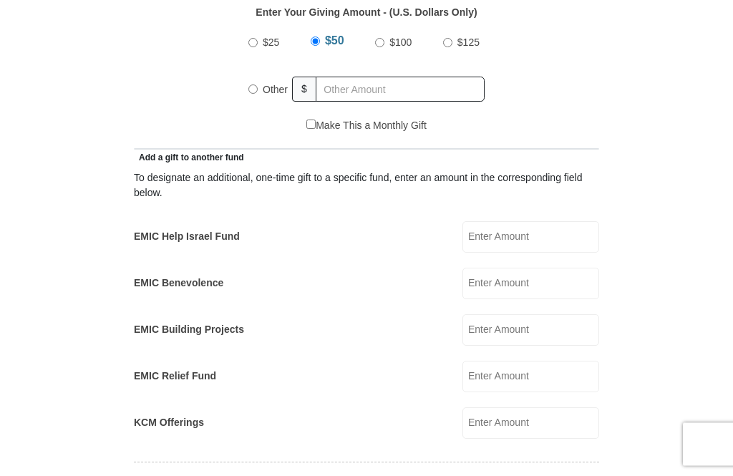
scroll to position [675, 0]
click at [545, 425] on input "KCM Offerings" at bounding box center [530, 422] width 137 height 31
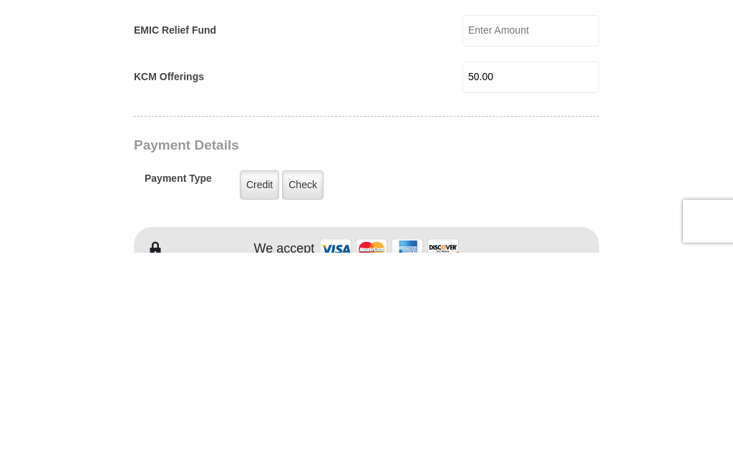
scroll to position [798, 0]
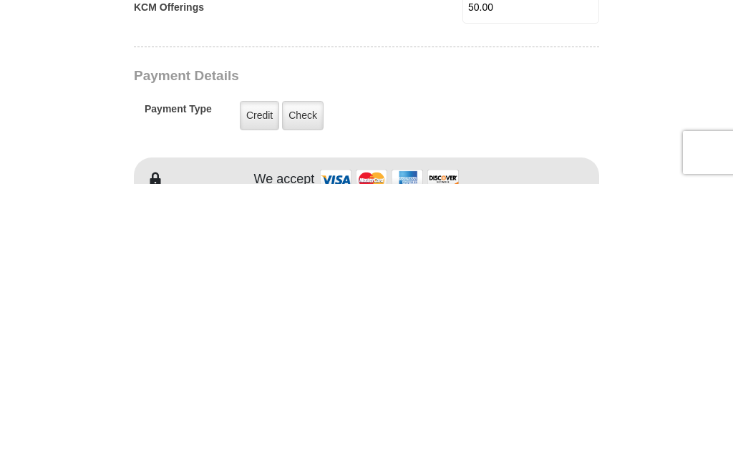
type input "50.00"
click at [250, 393] on label "Credit" at bounding box center [259, 407] width 39 height 29
click at [0, 0] on input "Credit" at bounding box center [0, 0] width 0 height 0
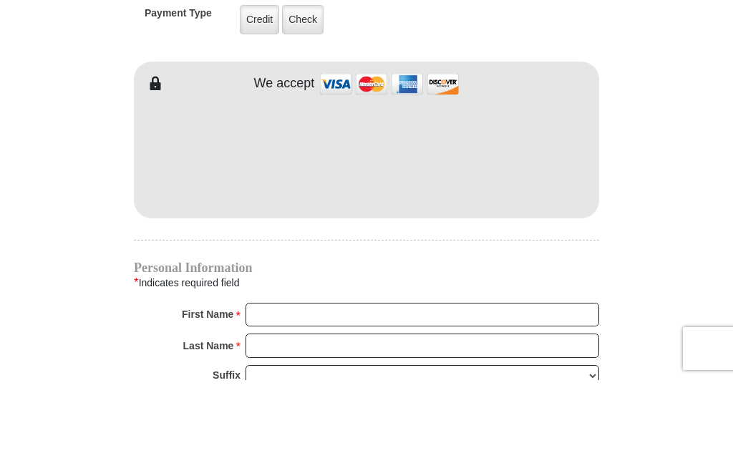
scroll to position [1186, 0]
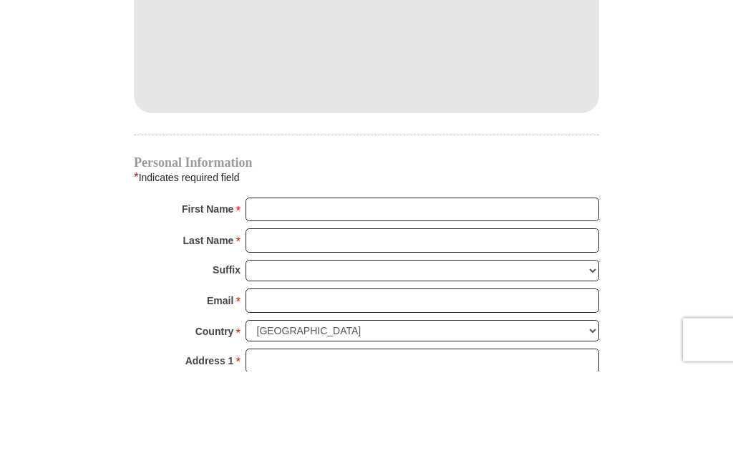
click at [286, 303] on input "First Name *" at bounding box center [423, 315] width 354 height 24
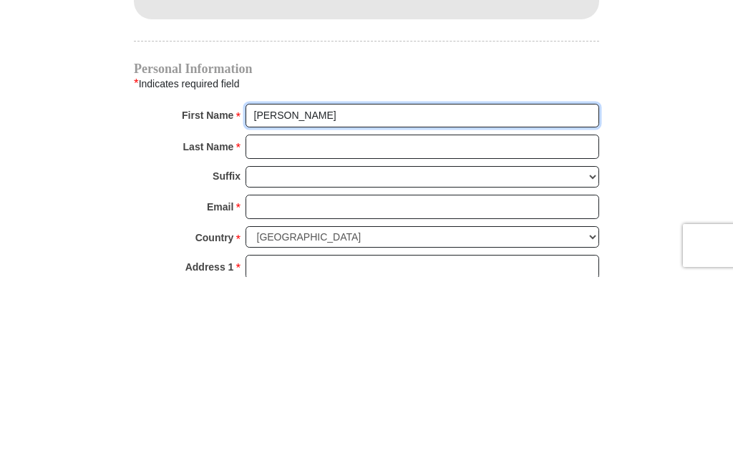
type input "[PERSON_NAME]"
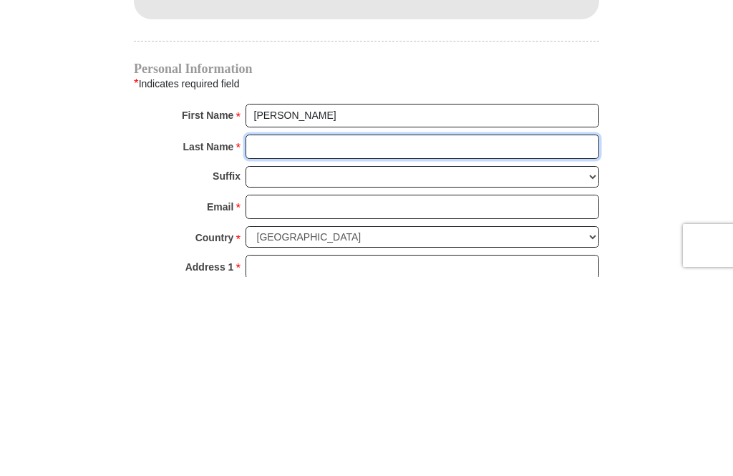
click at [297, 334] on input "Last Name *" at bounding box center [423, 346] width 354 height 24
type input "St [PERSON_NAME]"
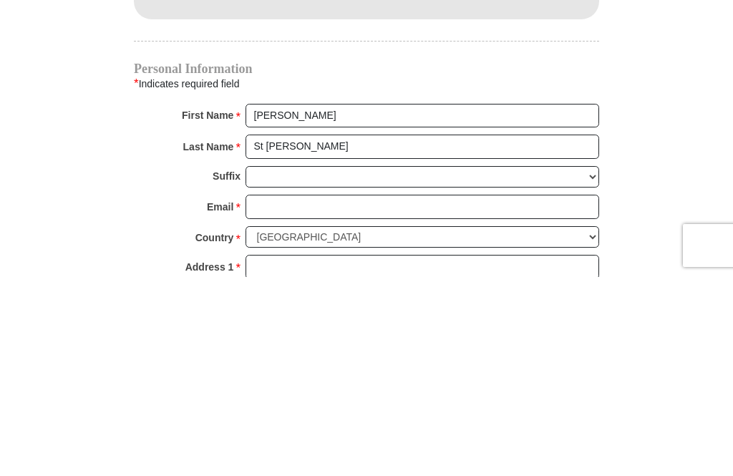
click at [290, 394] on input "Email *" at bounding box center [423, 406] width 354 height 24
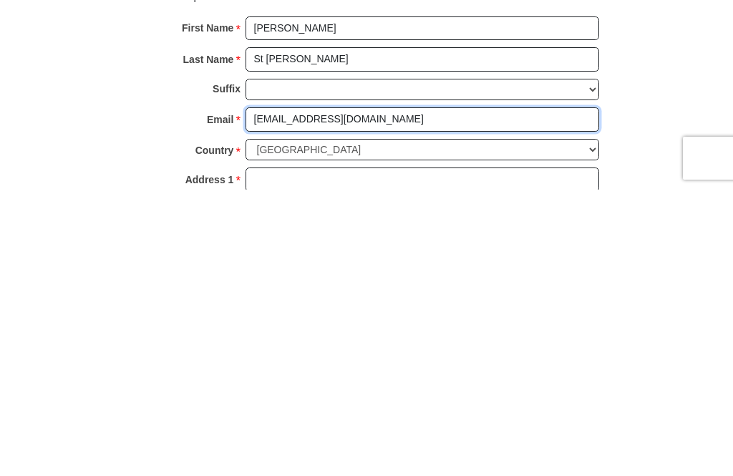
type input "[EMAIL_ADDRESS][DOMAIN_NAME]"
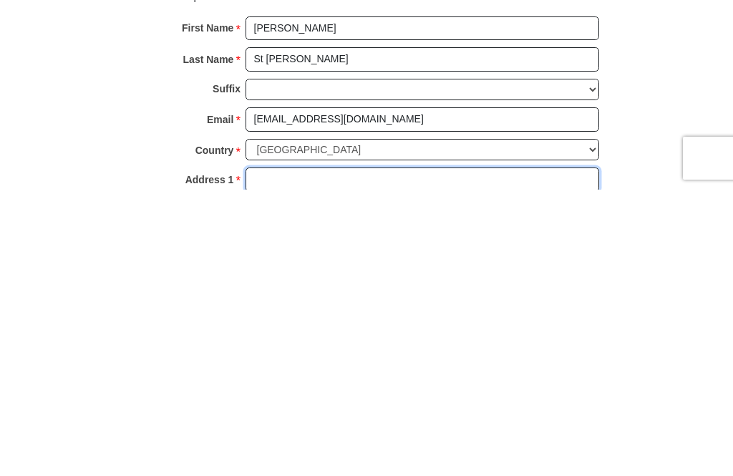
click at [297, 454] on input "Address 1 *" at bounding box center [423, 466] width 354 height 24
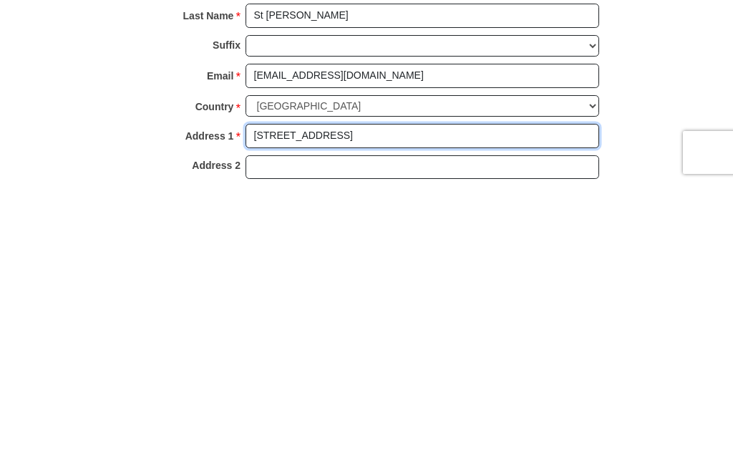
type input "[STREET_ADDRESS]"
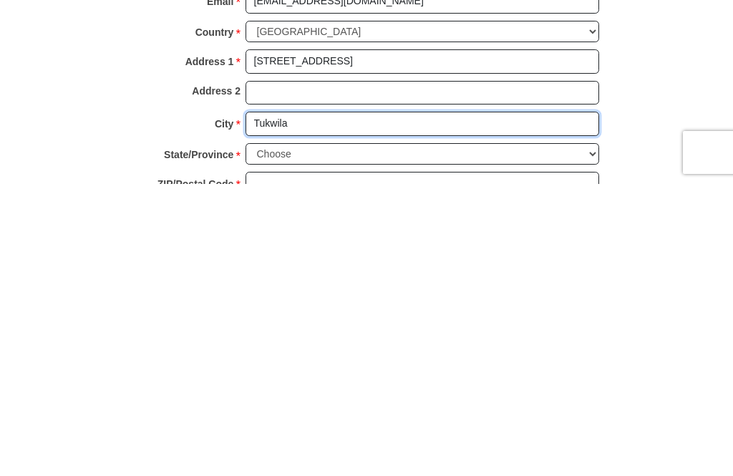
type input "Tukwila"
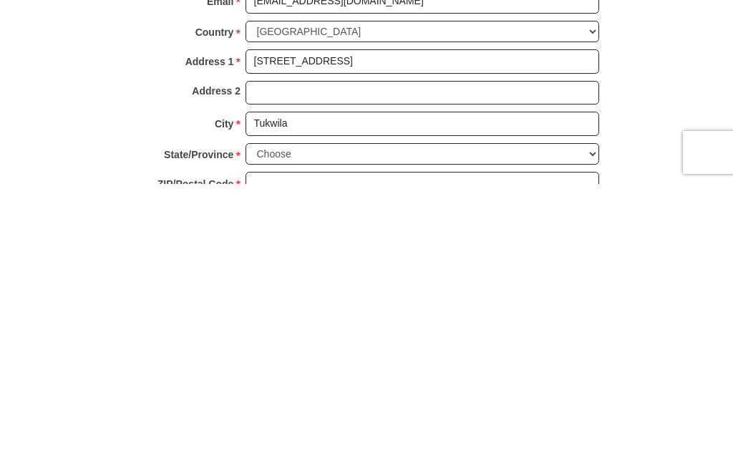
click at [309, 435] on select "Choose [US_STATE] [US_STATE] [US_STATE] [US_STATE] [US_STATE] Armed Forces Amer…" at bounding box center [423, 446] width 354 height 22
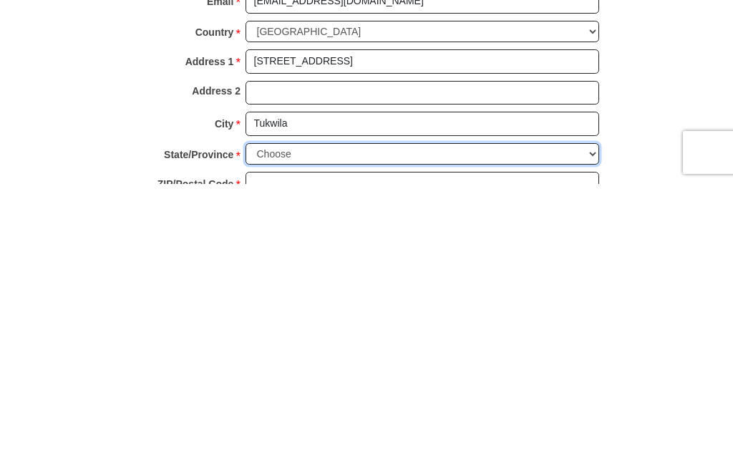
scroll to position [1591, 0]
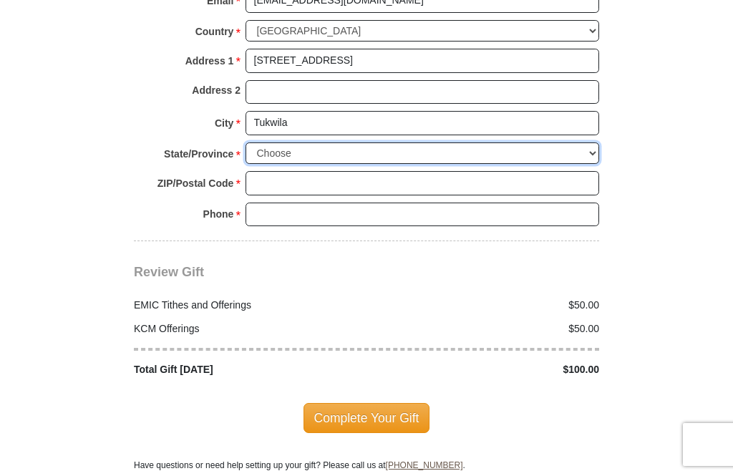
select select "WA"
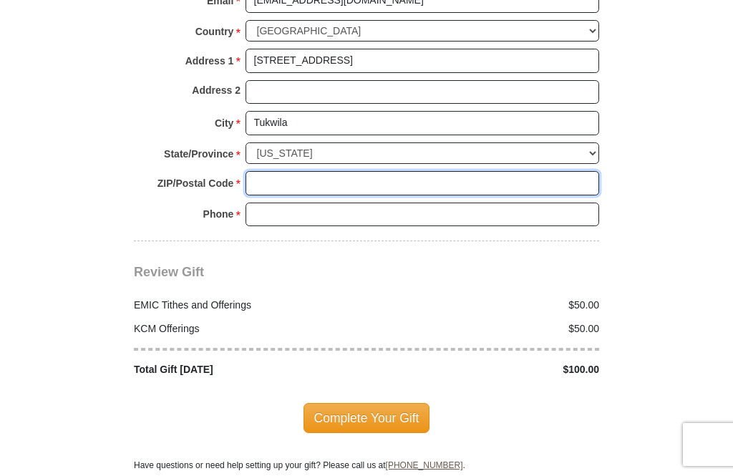
click at [280, 180] on input "ZIP/Postal Code *" at bounding box center [423, 183] width 354 height 24
type input "98188"
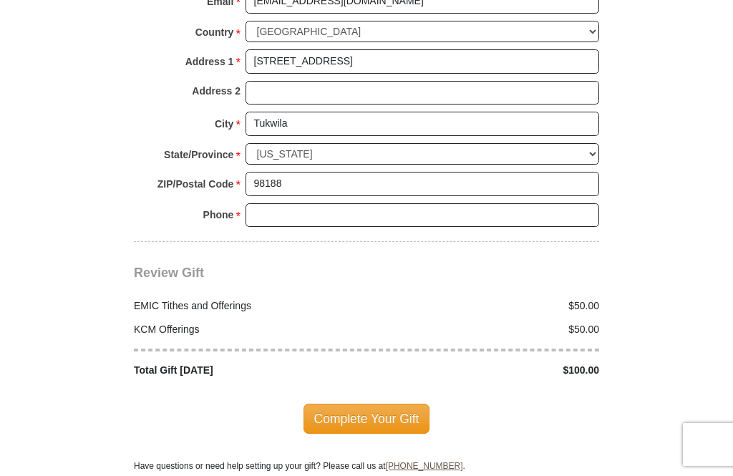
click at [279, 208] on input "Phone * *" at bounding box center [423, 215] width 354 height 24
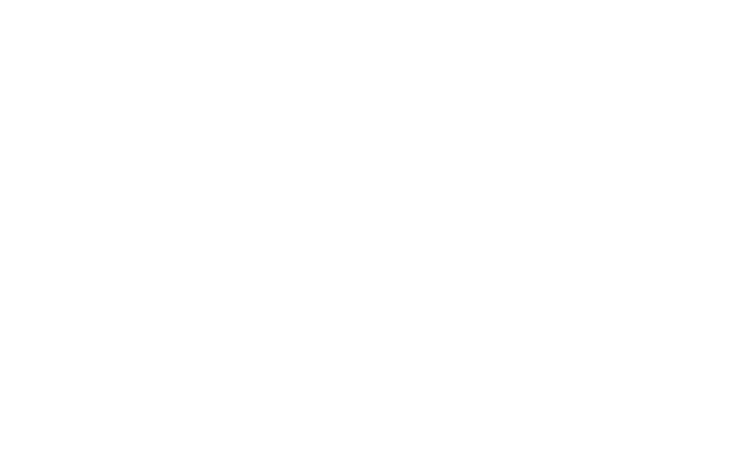
scroll to position [558, 0]
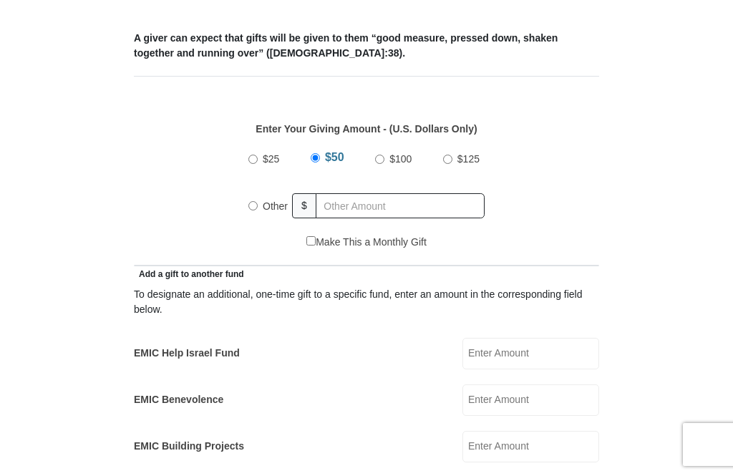
type input "2068804356"
click at [261, 215] on label "Other" at bounding box center [275, 205] width 35 height 31
click at [258, 210] on input "Other" at bounding box center [252, 205] width 9 height 9
radio input "true"
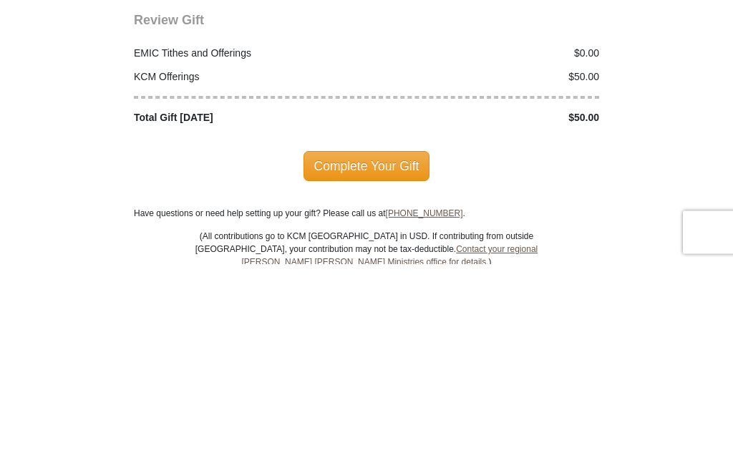
scroll to position [1633, 0]
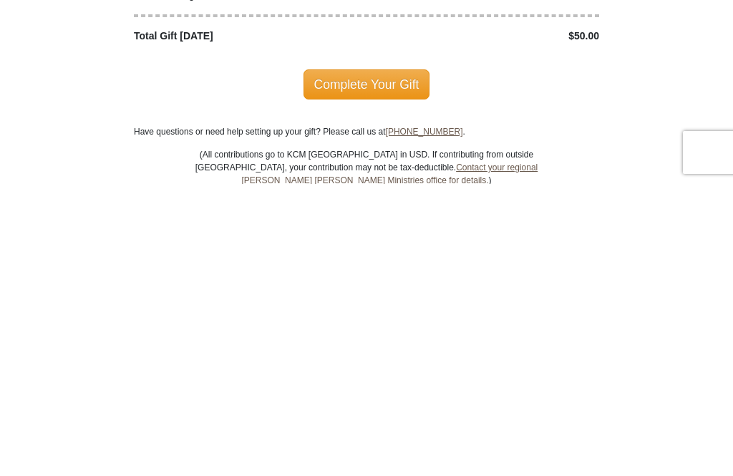
click at [389, 362] on span "Complete Your Gift" at bounding box center [367, 377] width 127 height 30
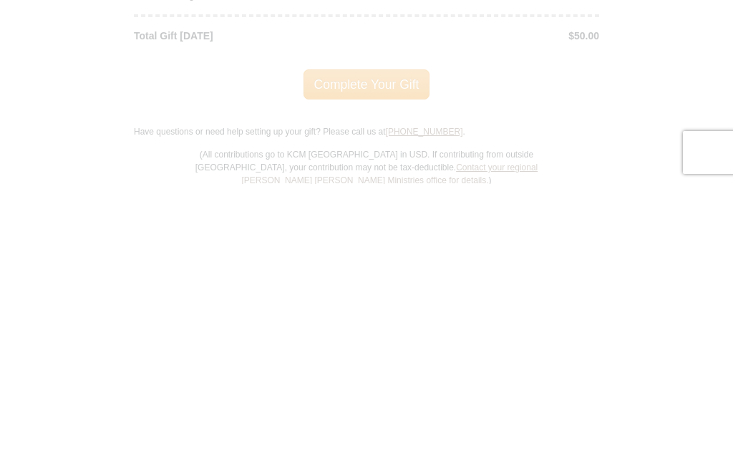
scroll to position [1926, 0]
